Goal: Task Accomplishment & Management: Complete application form

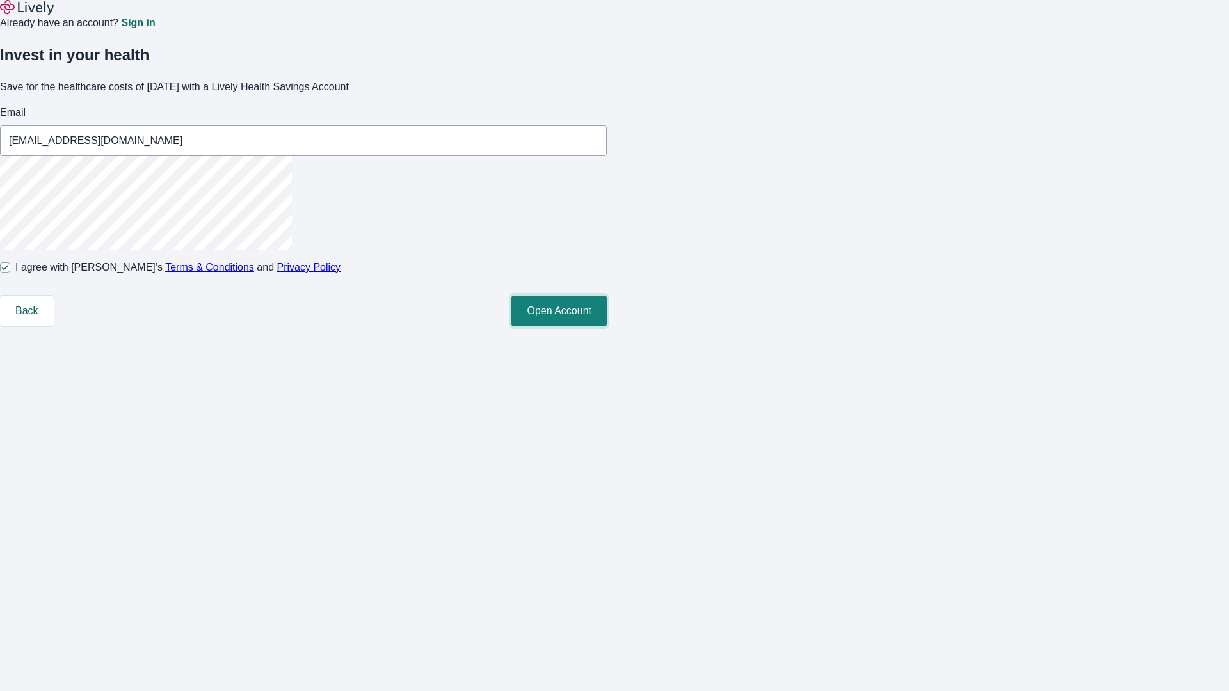
click at [607, 326] on button "Open Account" at bounding box center [558, 311] width 95 height 31
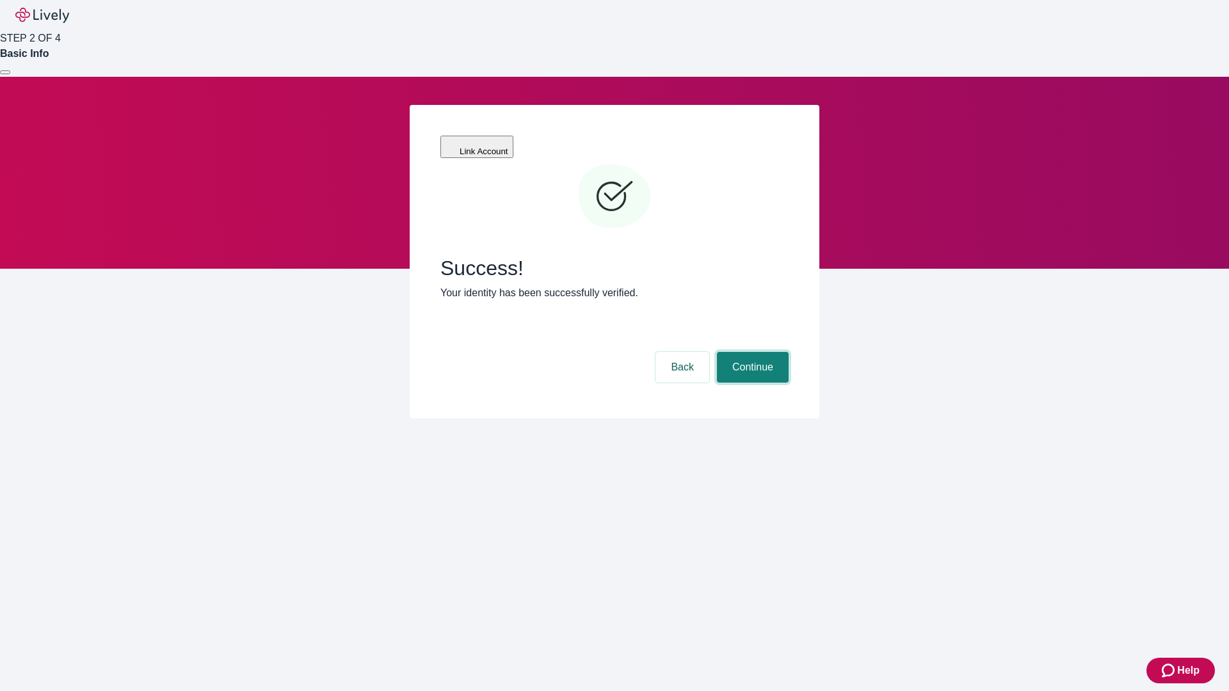
click at [751, 352] on button "Continue" at bounding box center [753, 367] width 72 height 31
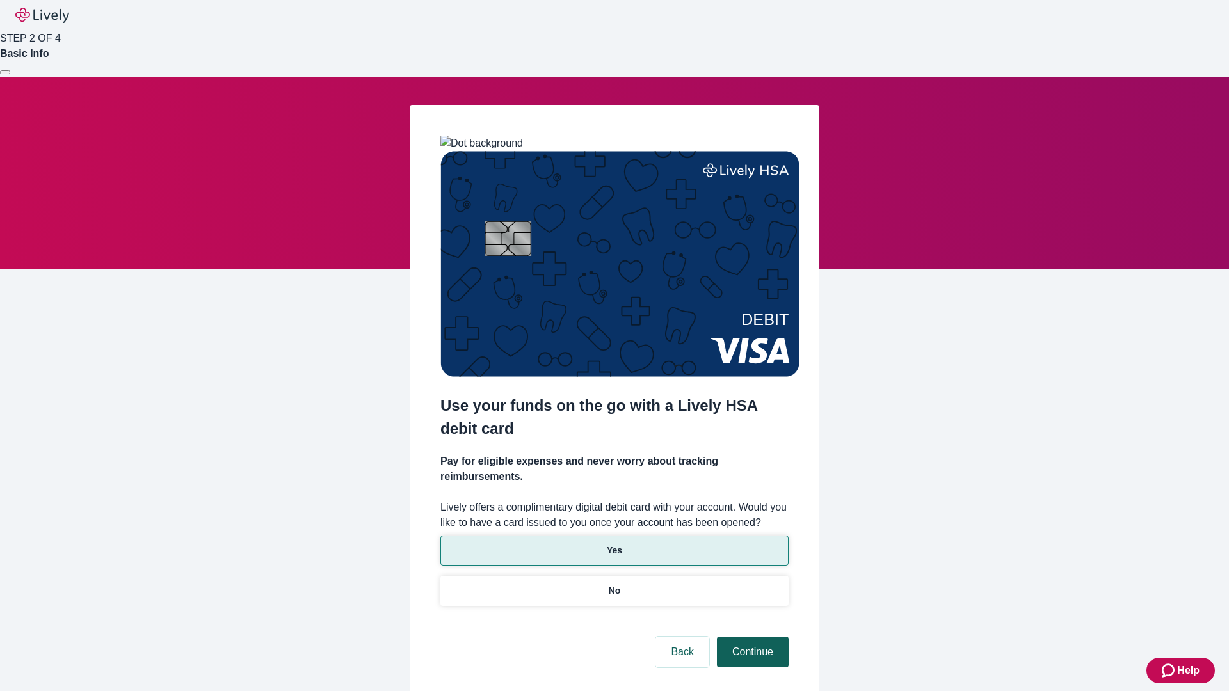
click at [614, 544] on p "Yes" at bounding box center [614, 550] width 15 height 13
click at [751, 637] on button "Continue" at bounding box center [753, 652] width 72 height 31
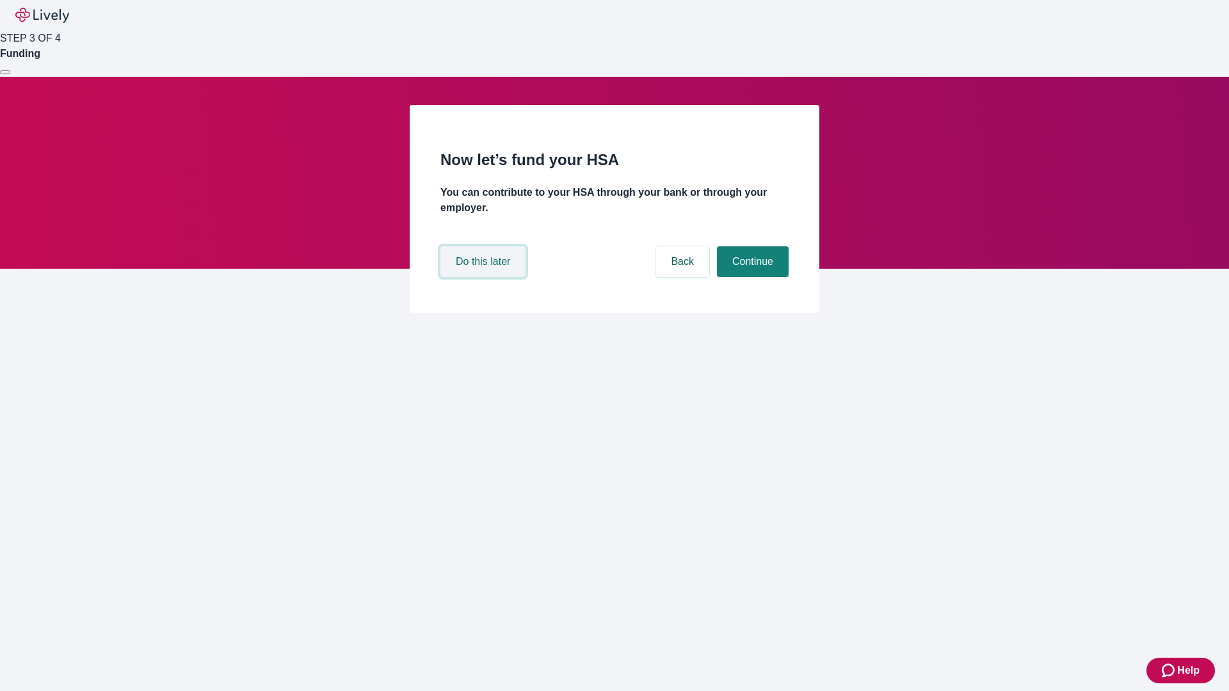
click at [485, 277] on button "Do this later" at bounding box center [482, 261] width 85 height 31
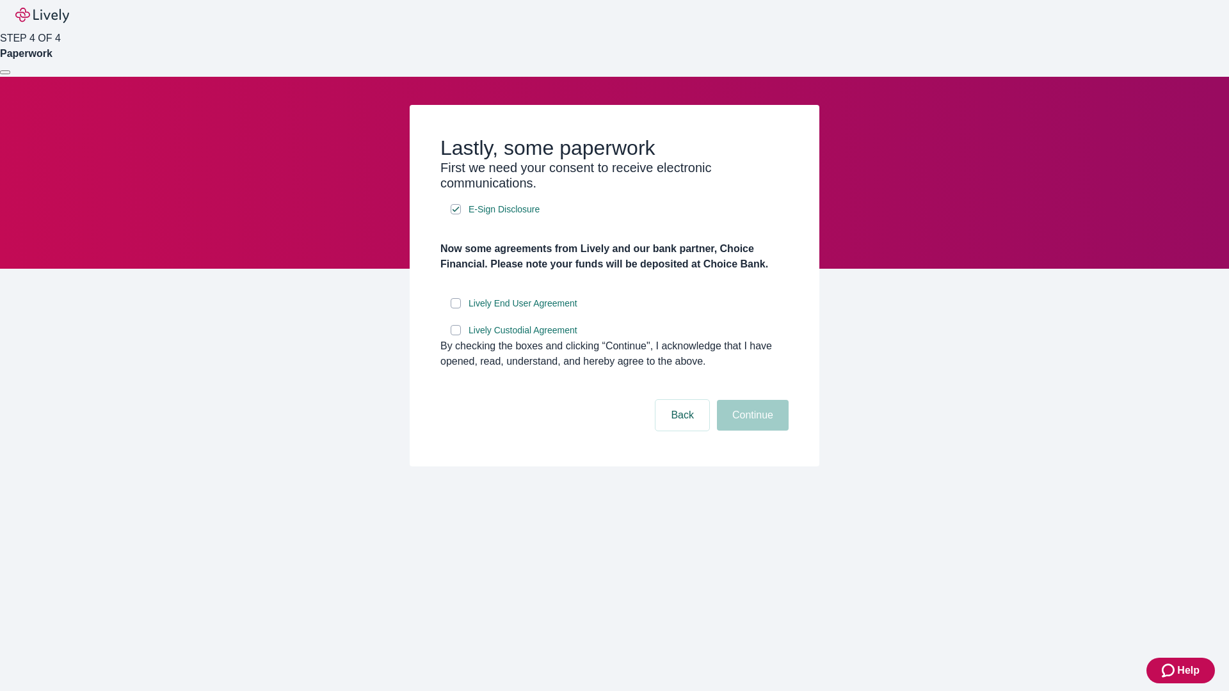
click at [456, 309] on input "Lively End User Agreement" at bounding box center [456, 303] width 10 height 10
checkbox input "true"
click at [456, 335] on input "Lively Custodial Agreement" at bounding box center [456, 330] width 10 height 10
checkbox input "true"
click at [751, 431] on button "Continue" at bounding box center [753, 415] width 72 height 31
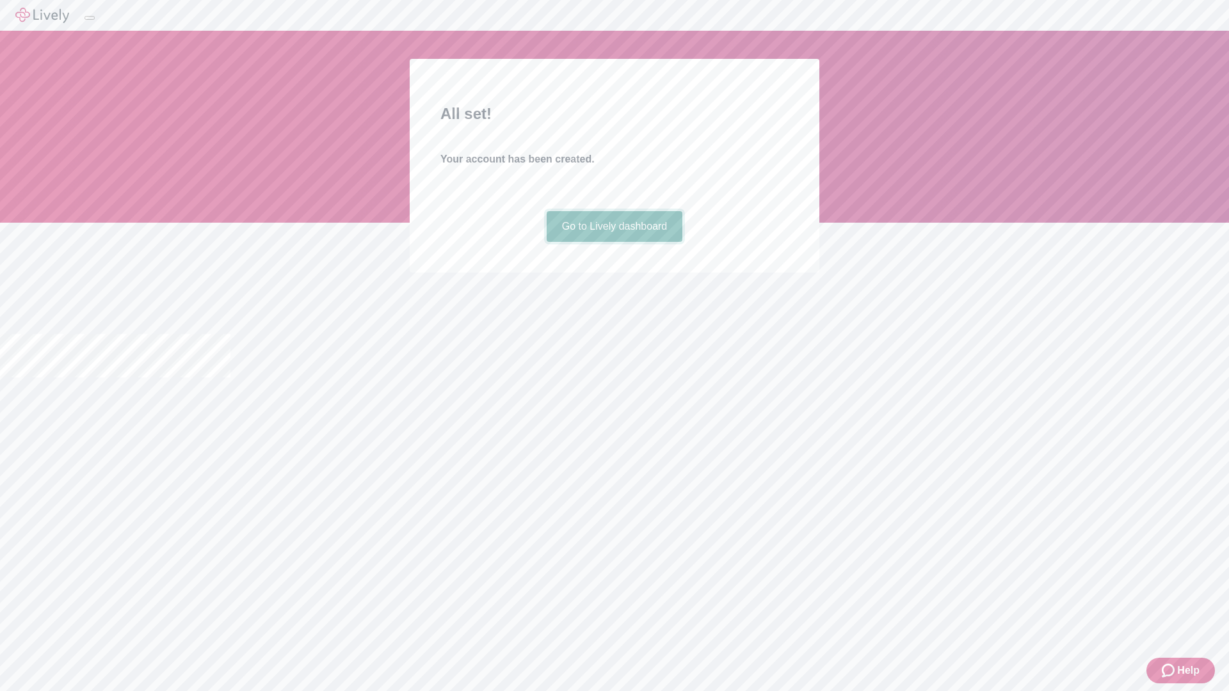
click at [614, 242] on link "Go to Lively dashboard" at bounding box center [615, 226] width 136 height 31
